Goal: Use online tool/utility: Utilize a website feature to perform a specific function

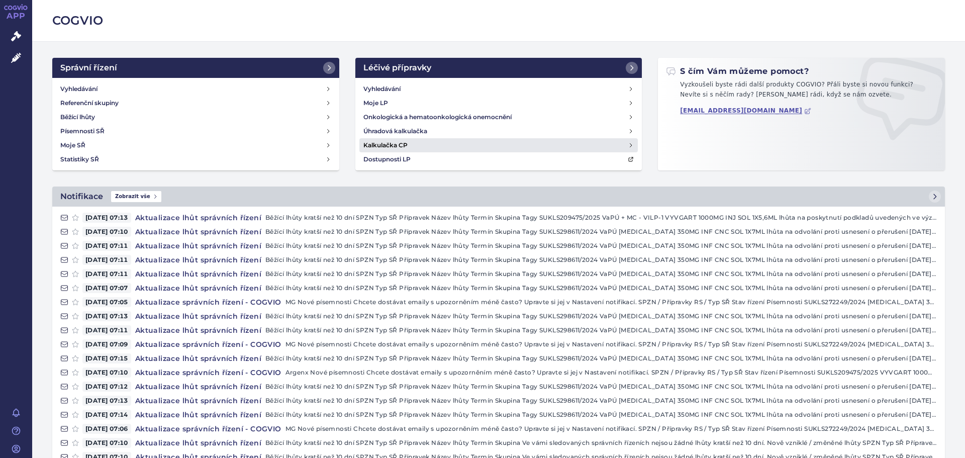
click at [385, 145] on h4 "Kalkulačka CP" at bounding box center [385, 145] width 44 height 10
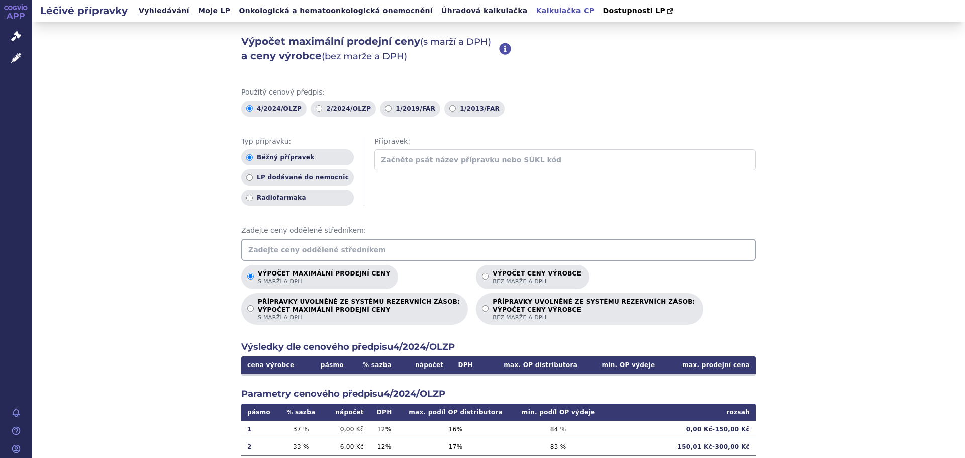
click at [305, 250] on input "text" at bounding box center [498, 250] width 515 height 22
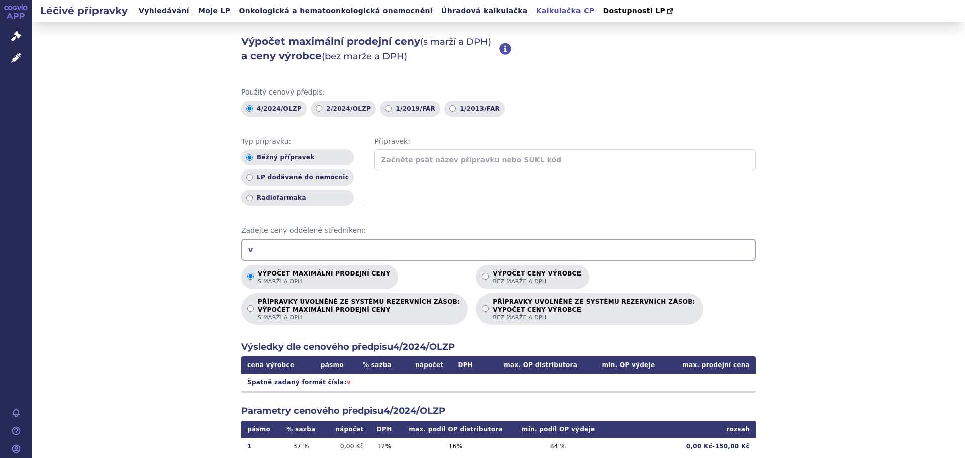
drag, startPoint x: 268, startPoint y: 249, endPoint x: 194, endPoint y: 250, distance: 73.4
click at [194, 250] on div "Výpočet maximální prodejní ceny (s marží a DPH) a ceny výrobce (bez marže a DPH…" at bounding box center [498, 315] width 933 height 586
click at [257, 252] on input "117 343.21" at bounding box center [498, 250] width 515 height 22
type input "117343.21"
click at [492, 273] on p "Výpočet ceny výrobce bez marže a DPH" at bounding box center [536, 277] width 88 height 15
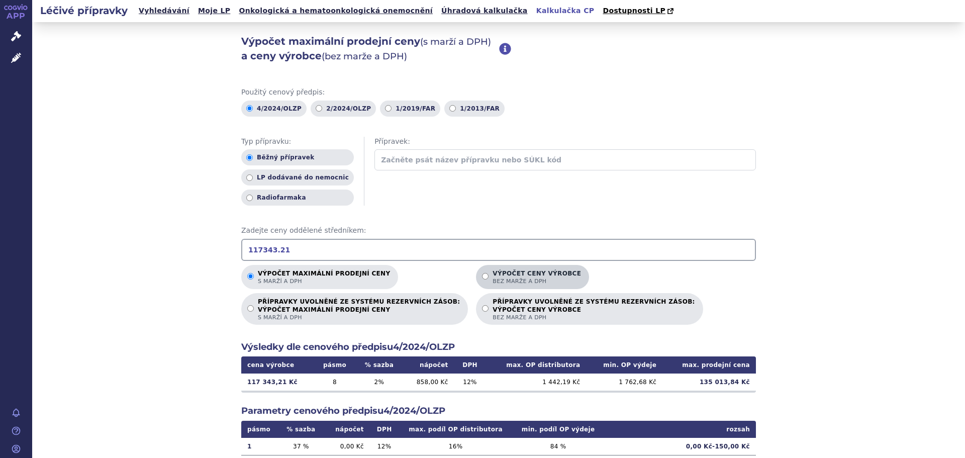
click at [482, 273] on input "Výpočet ceny výrobce bez marže a DPH" at bounding box center [485, 276] width 7 height 7
radio input "true"
